Goal: Find specific page/section: Find specific page/section

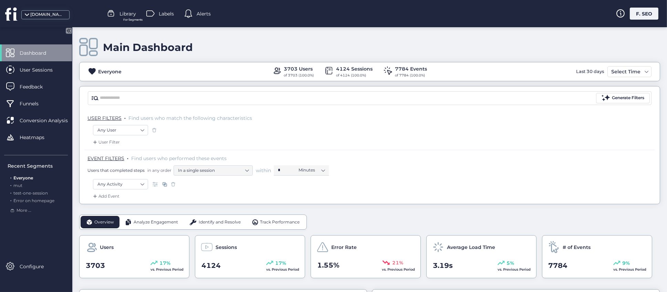
click at [281, 38] on div "Main Dashboard" at bounding box center [369, 48] width 581 height 20
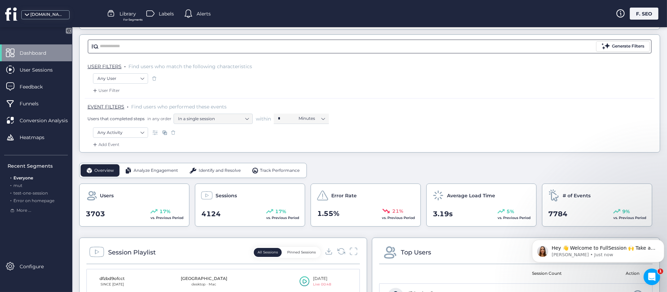
click at [128, 49] on input "text" at bounding box center [347, 46] width 495 height 10
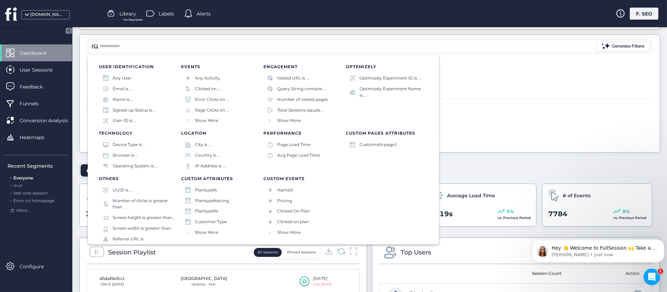
click at [469, 113] on div "EVENT FILTERS . Find users who performed these events Users that completed step…" at bounding box center [370, 113] width 567 height 21
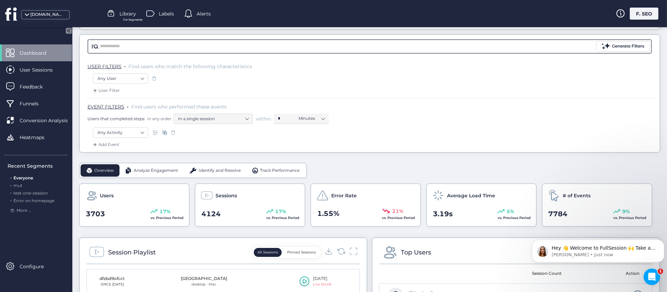
click at [241, 46] on input "text" at bounding box center [347, 46] width 495 height 10
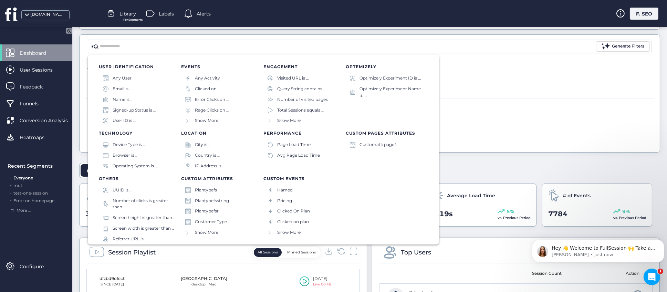
click at [496, 85] on div "Any User" at bounding box center [369, 80] width 553 height 14
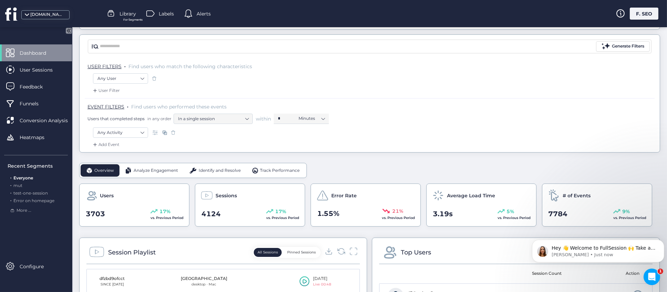
click at [468, 73] on div "Any User" at bounding box center [369, 79] width 553 height 12
click at [392, 74] on div "Any User" at bounding box center [369, 79] width 553 height 12
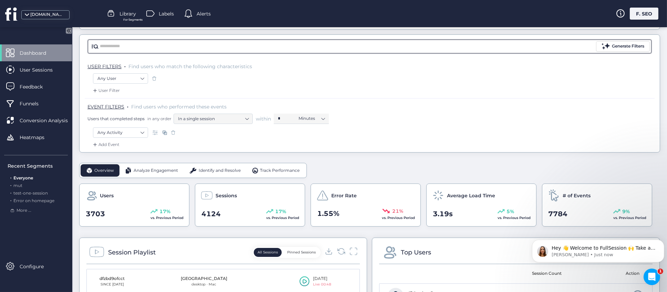
click at [183, 47] on input "text" at bounding box center [347, 46] width 495 height 10
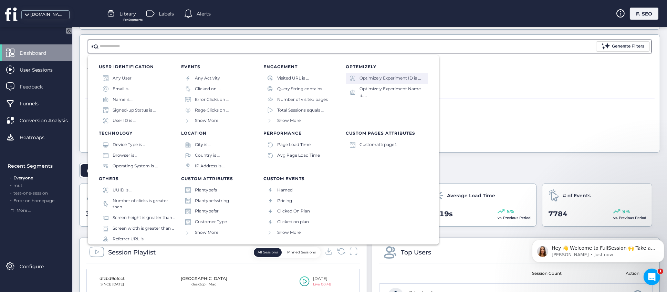
click at [380, 78] on div "Optimizely Experiment ID is ..." at bounding box center [390, 78] width 62 height 7
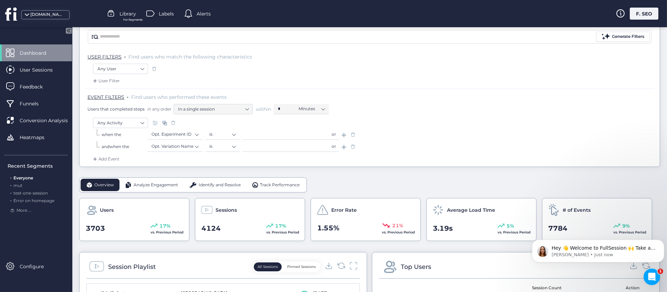
scroll to position [52, 0]
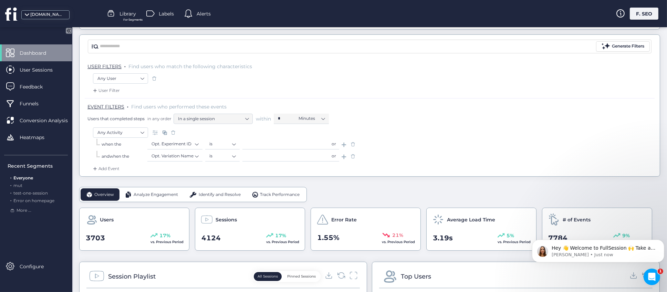
click at [259, 146] on input "text" at bounding box center [285, 144] width 86 height 10
click at [417, 154] on div "and when the Opt. Variation Name is or" at bounding box center [369, 157] width 553 height 12
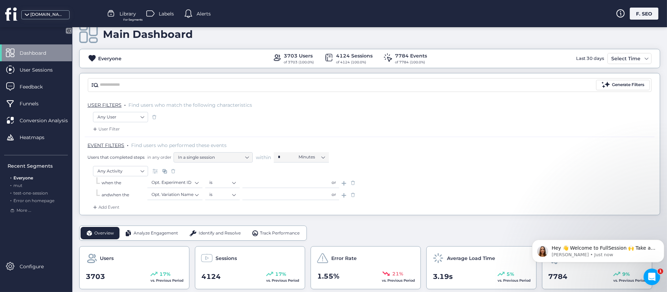
scroll to position [0, 0]
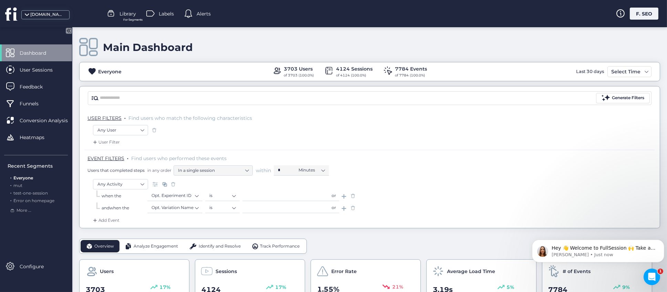
click at [331, 49] on div "Main Dashboard" at bounding box center [369, 48] width 581 height 20
